Goal: Task Accomplishment & Management: Complete application form

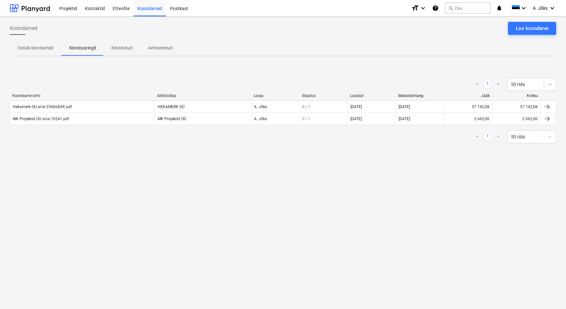
click at [402, 215] on div "Koondarved Loo koondarve Ootab kinnitamist Kinnitusringil Kinnitatud Arhiveerit…" at bounding box center [283, 163] width 566 height 293
click at [314, 204] on div "Koondarved Loo koondarve Ootab kinnitamist Kinnitusringil Kinnitatud Arhiveerit…" at bounding box center [283, 163] width 566 height 293
click at [329, 181] on div "Koondarved Loo koondarve Ootab kinnitamist Kinnitusringil Kinnitatud Arhiveerit…" at bounding box center [283, 163] width 566 height 293
click at [520, 30] on div "Loo koondarve" at bounding box center [532, 28] width 33 height 8
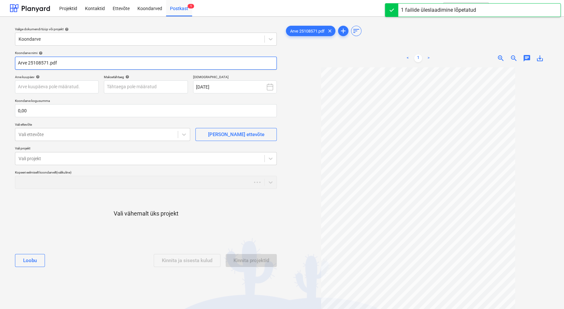
click at [20, 62] on input "Arve 25108571.pdf" at bounding box center [146, 63] width 262 height 13
paste input "[PERSON_NAME] Group [GEOGRAPHIC_DATA] AS"
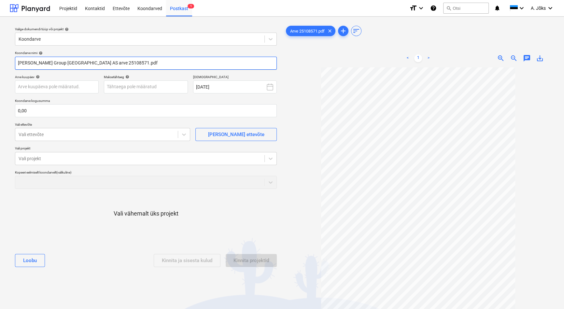
type input "[PERSON_NAME] Group [GEOGRAPHIC_DATA] AS arve 25108571.pdf"
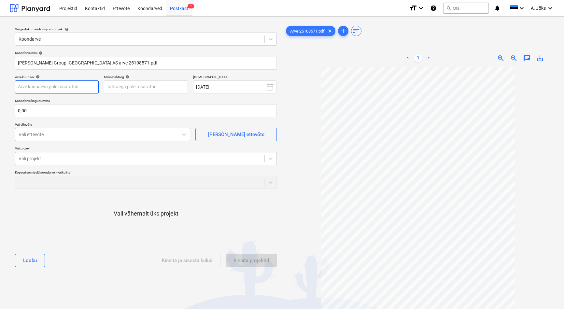
click at [48, 87] on body "Projektid Kontaktid Ettevõte Koondarved Postkast 1 format_size keyboard_arrow_d…" at bounding box center [282, 154] width 564 height 309
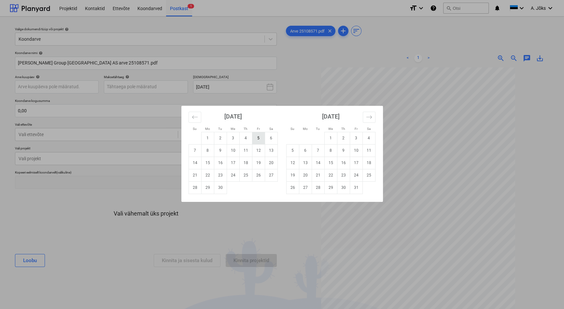
click at [257, 138] on td "5" at bounding box center [258, 138] width 13 height 12
type input "[DATE]"
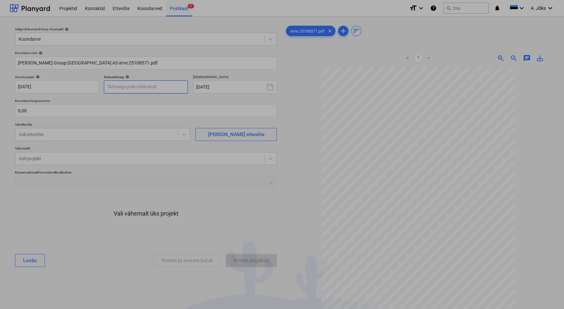
click at [146, 85] on body "Projektid Kontaktid Ettevõte Koondarved Postkast 1 format_size keyboard_arrow_d…" at bounding box center [282, 154] width 564 height 309
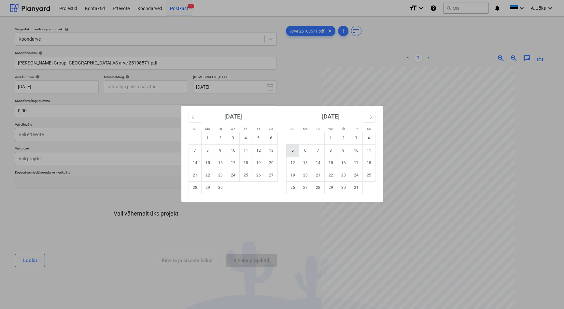
click at [296, 150] on td "5" at bounding box center [292, 150] width 13 height 12
type input "[DATE]"
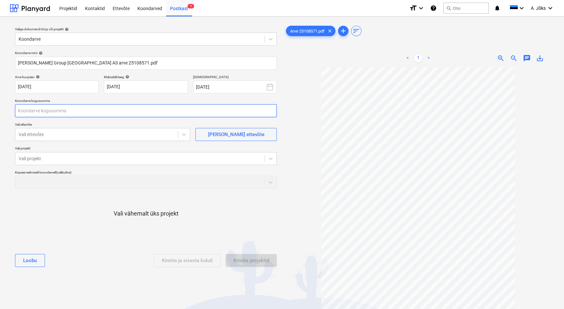
click at [94, 113] on input "text" at bounding box center [146, 110] width 262 height 13
type input "148,34"
click at [97, 134] on div at bounding box center [97, 134] width 156 height 7
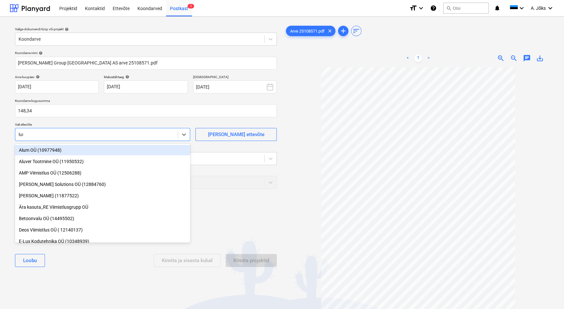
type input "[PERSON_NAME]"
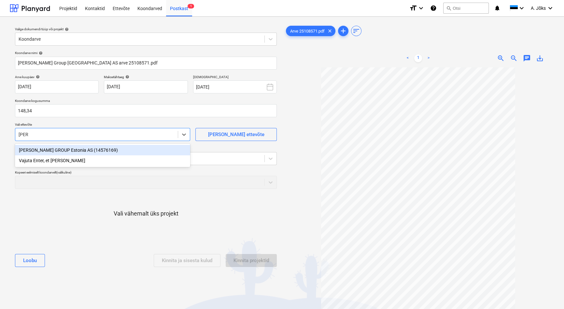
click at [94, 153] on div "[PERSON_NAME] GROUP Estonia AS (14576169)" at bounding box center [102, 150] width 175 height 10
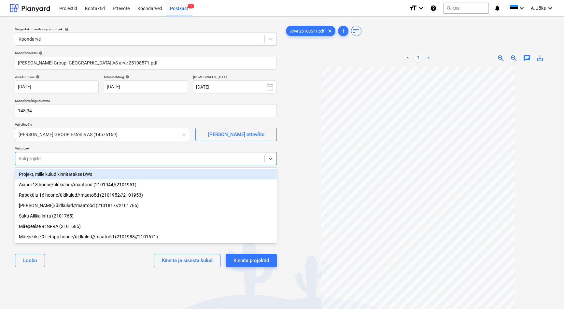
click at [94, 160] on div at bounding box center [140, 158] width 243 height 7
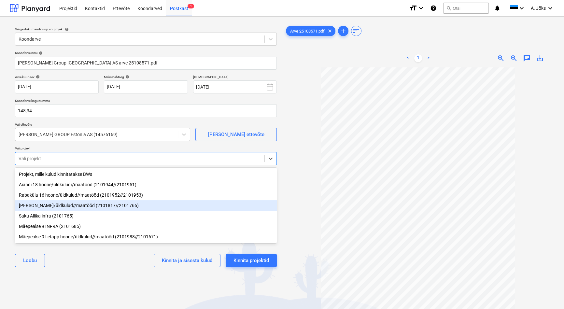
click at [84, 209] on div "[PERSON_NAME]/üldkulud//maatööd (2101817//2101766)" at bounding box center [146, 205] width 262 height 10
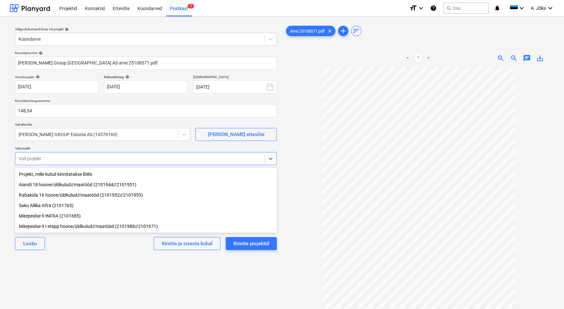
click at [91, 266] on div "Valige dokumendi tüüp või projekt help Koondarve Koondarve nimi help [PERSON_NA…" at bounding box center [146, 191] width 272 height 339
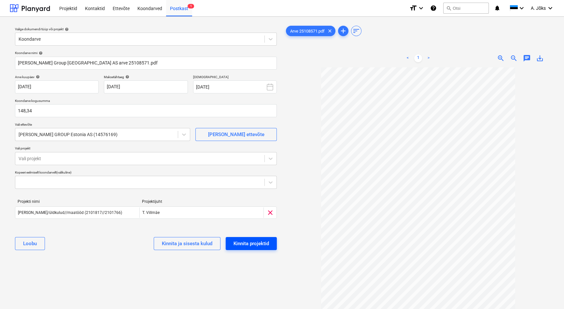
click at [266, 244] on div "Kinnita projektid" at bounding box center [252, 244] width 36 height 8
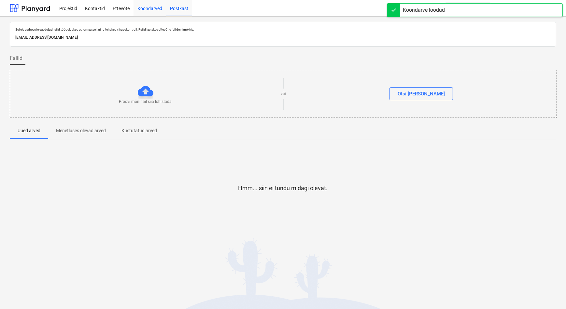
click at [148, 8] on div "Koondarved" at bounding box center [150, 8] width 33 height 17
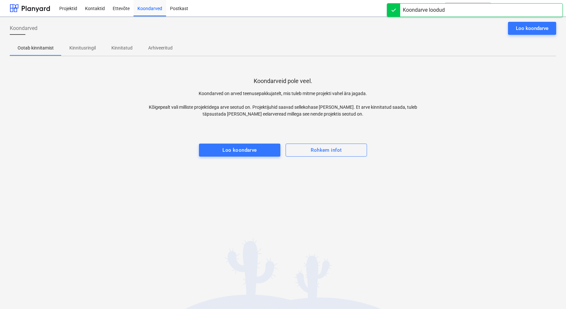
click at [85, 46] on p "Kinnitusringil" at bounding box center [82, 48] width 26 height 7
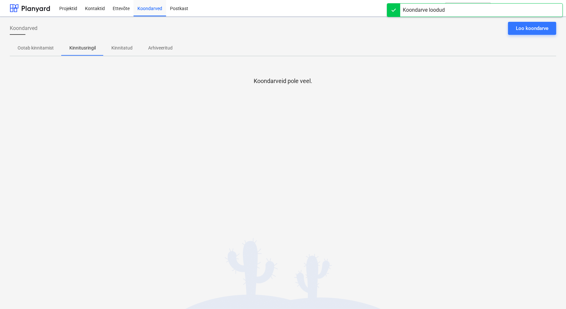
click at [100, 180] on div "Koondarved Loo koondarve Ootab kinnitamist Kinnitusringil Kinnitatud Arhiveerit…" at bounding box center [283, 163] width 566 height 293
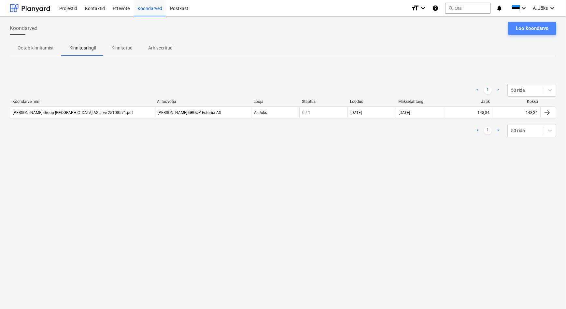
click at [540, 31] on div "Loo koondarve" at bounding box center [532, 28] width 33 height 8
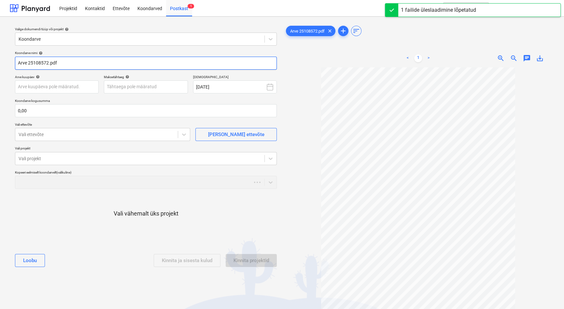
click at [20, 63] on input "Arve 25108572.pdf" at bounding box center [146, 63] width 262 height 13
paste input "[PERSON_NAME] Group [GEOGRAPHIC_DATA] AS"
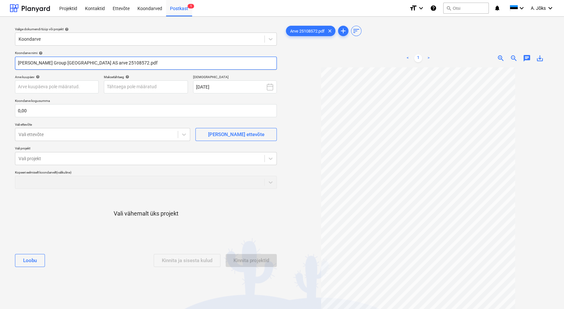
type input "[PERSON_NAME] Group [GEOGRAPHIC_DATA] AS arve 25108572.pdf"
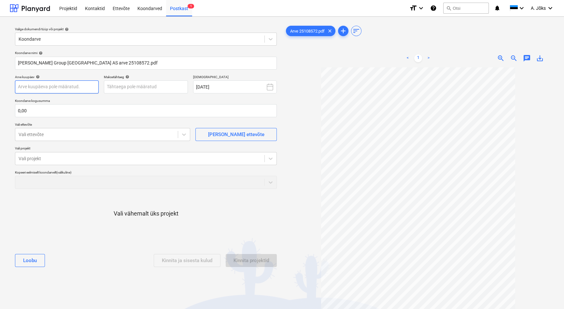
click at [30, 84] on body "Projektid Kontaktid Ettevõte Koondarved Postkast 1 format_size keyboard_arrow_d…" at bounding box center [282, 154] width 564 height 309
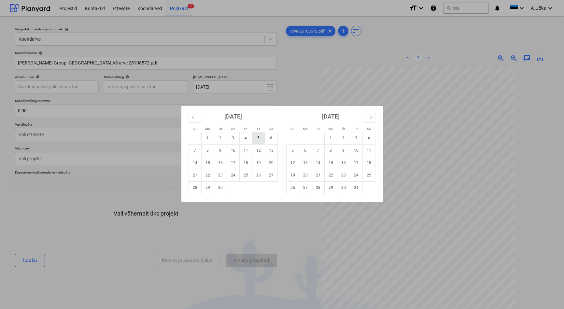
click at [257, 139] on td "5" at bounding box center [258, 138] width 13 height 12
type input "[DATE]"
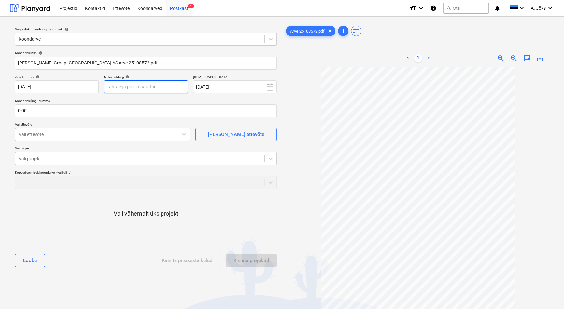
click at [165, 86] on body "Projektid Kontaktid Ettevõte Koondarved Postkast 1 format_size keyboard_arrow_d…" at bounding box center [282, 154] width 564 height 309
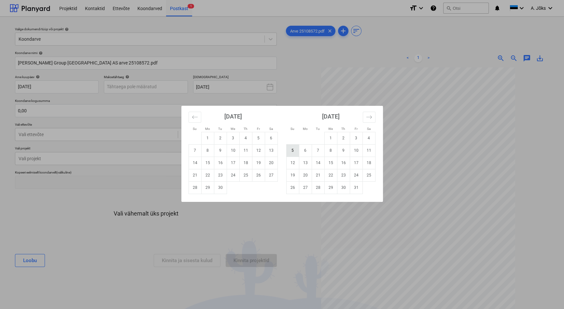
click at [294, 151] on td "5" at bounding box center [292, 150] width 13 height 12
type input "[DATE]"
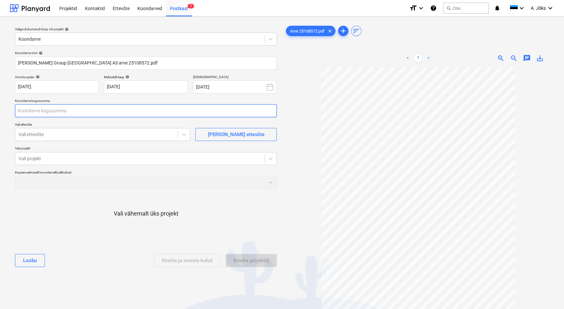
click at [92, 107] on input "text" at bounding box center [146, 110] width 262 height 13
click at [38, 110] on input "text" at bounding box center [146, 110] width 262 height 13
type input "110,52"
click at [45, 135] on div at bounding box center [97, 134] width 156 height 7
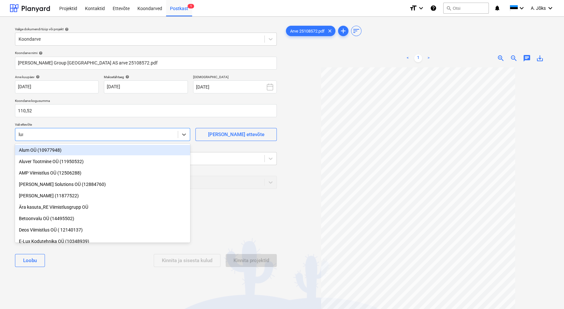
type input "[PERSON_NAME]"
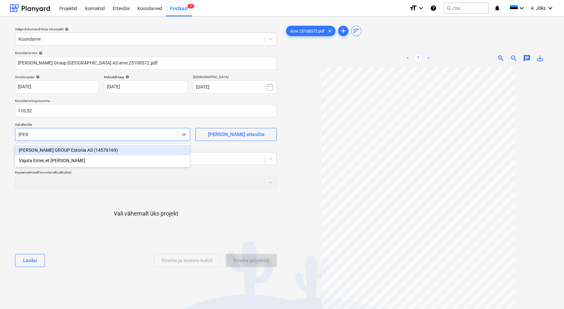
click at [45, 151] on div "[PERSON_NAME] GROUP Estonia AS (14576169)" at bounding box center [102, 150] width 175 height 10
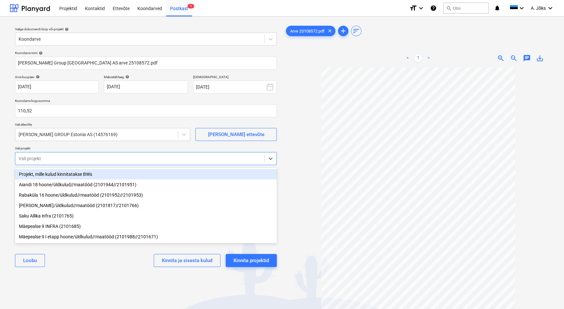
click at [46, 159] on div at bounding box center [140, 158] width 243 height 7
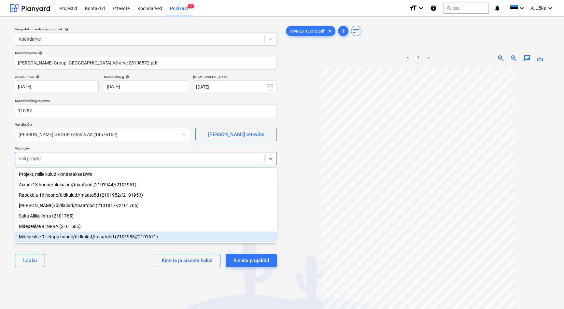
click at [62, 238] on div "Mäepealse 9 I etapp hoone/üldkulud//maatööd (2101988//2101671)" at bounding box center [146, 237] width 262 height 10
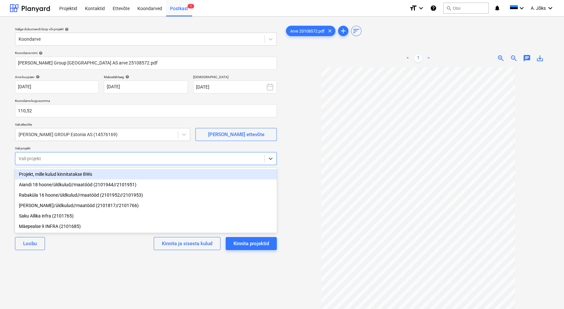
click at [76, 264] on div "Valige dokumendi tüüp või projekt help Koondarve Koondarve nimi help [PERSON_NA…" at bounding box center [146, 191] width 272 height 339
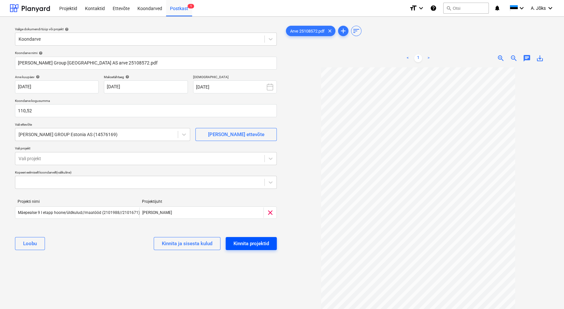
click at [250, 244] on div "Kinnita projektid" at bounding box center [252, 244] width 36 height 8
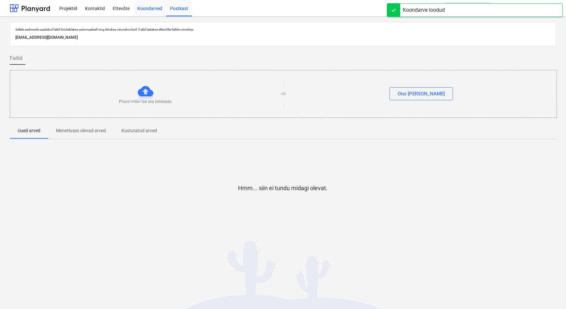
click at [147, 6] on div "Koondarved" at bounding box center [150, 8] width 33 height 17
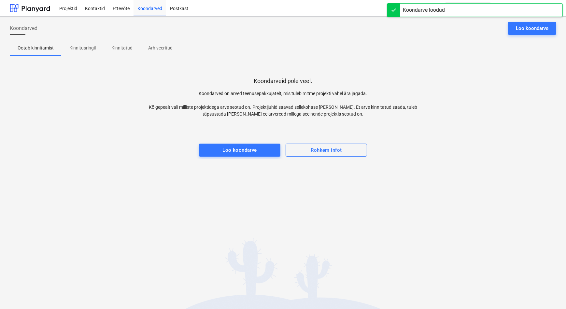
drag, startPoint x: 110, startPoint y: 172, endPoint x: 88, endPoint y: 65, distance: 108.8
click at [110, 170] on div "Koondarved Loo koondarve Ootab kinnitamist Kinnitusringil Kinnitatud Arhiveerit…" at bounding box center [283, 163] width 566 height 293
click at [86, 49] on p "Kinnitusringil" at bounding box center [82, 48] width 26 height 7
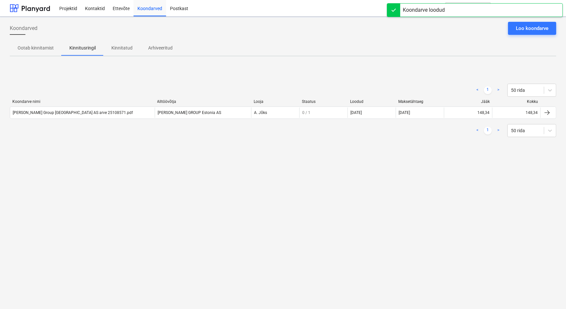
click at [81, 186] on div "Koondarved Loo koondarve Ootab kinnitamist Kinnitusringil Kinnitatud Arhiveerit…" at bounding box center [283, 163] width 566 height 293
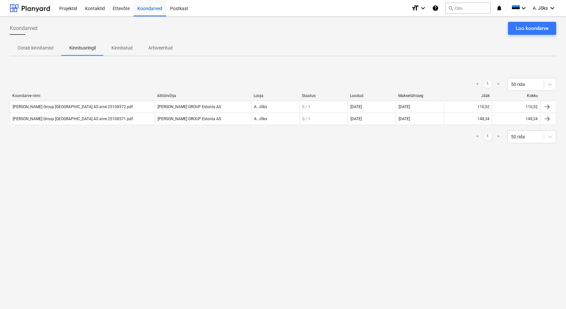
click at [271, 189] on div "Koondarved Loo koondarve Ootab kinnitamist Kinnitusringil Kinnitatud Arhiveerit…" at bounding box center [283, 163] width 566 height 293
click at [394, 252] on div "Koondarved Loo koondarve Ootab kinnitamist Kinnitusringil Kinnitatud Arhiveerit…" at bounding box center [283, 163] width 566 height 293
click at [359, 231] on div "Koondarved Loo koondarve Ootab kinnitamist Kinnitusringil Kinnitatud Arhiveerit…" at bounding box center [283, 163] width 566 height 293
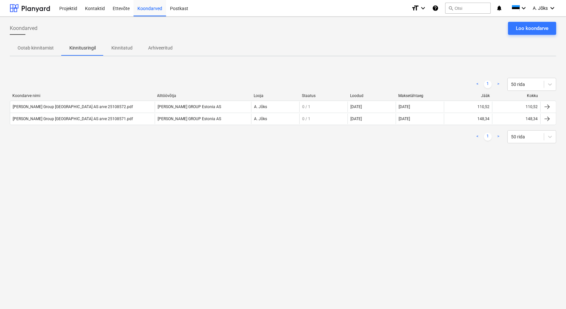
click at [143, 209] on div "Koondarved Loo koondarve Ootab kinnitamist Kinnitusringil Kinnitatud Arhiveerit…" at bounding box center [283, 163] width 566 height 293
click at [364, 212] on div "Koondarved Loo koondarve Ootab kinnitamist Kinnitusringil Kinnitatud Arhiveerit…" at bounding box center [283, 163] width 566 height 293
click at [434, 185] on div "Koondarved Loo koondarve Ootab kinnitamist Kinnitusringil Kinnitatud Arhiveerit…" at bounding box center [283, 163] width 566 height 293
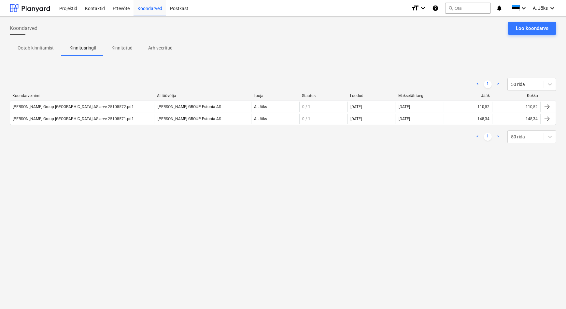
click at [242, 225] on div "Koondarved Loo koondarve Ootab kinnitamist Kinnitusringil Kinnitatud Arhiveerit…" at bounding box center [283, 163] width 566 height 293
click at [276, 199] on div "Koondarved Loo koondarve Ootab kinnitamist Kinnitusringil Kinnitatud Arhiveerit…" at bounding box center [283, 163] width 566 height 293
click at [119, 45] on p "Kinnitatud" at bounding box center [121, 48] width 21 height 7
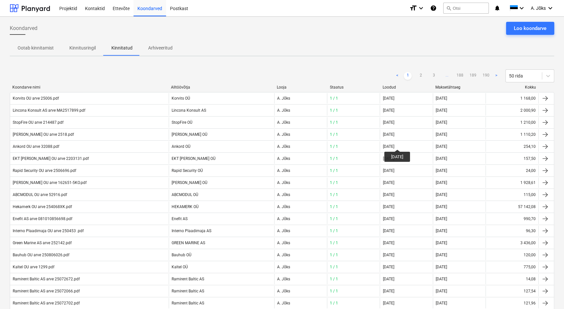
click at [355, 40] on div "Ootab kinnitamist Kinnitusringil Kinnitatud Arhiveeritud" at bounding box center [282, 48] width 545 height 16
click at [309, 40] on div "Ootab kinnitamist Kinnitusringil Kinnitatud Arhiveeritud" at bounding box center [282, 48] width 545 height 16
